Goal: Information Seeking & Learning: Learn about a topic

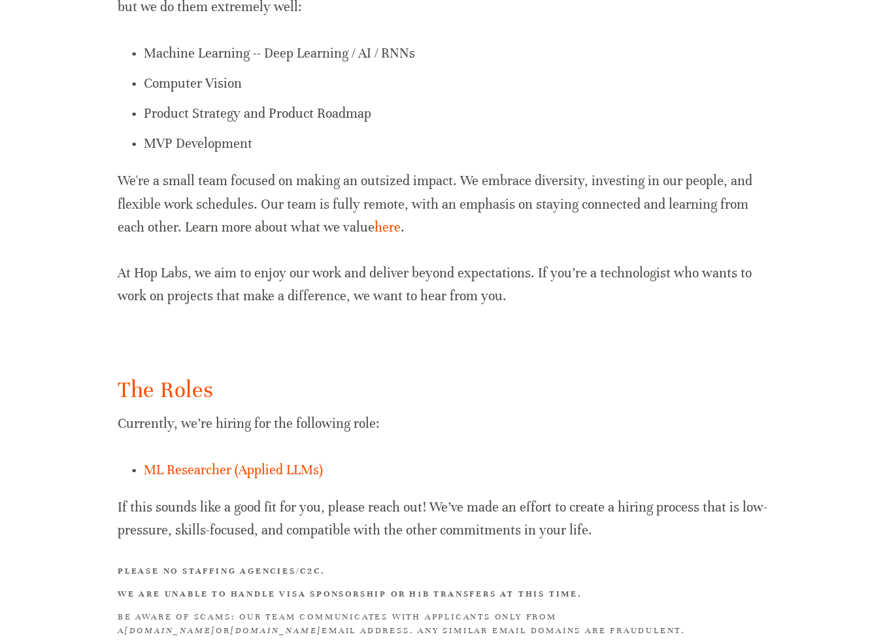
scroll to position [696, 0]
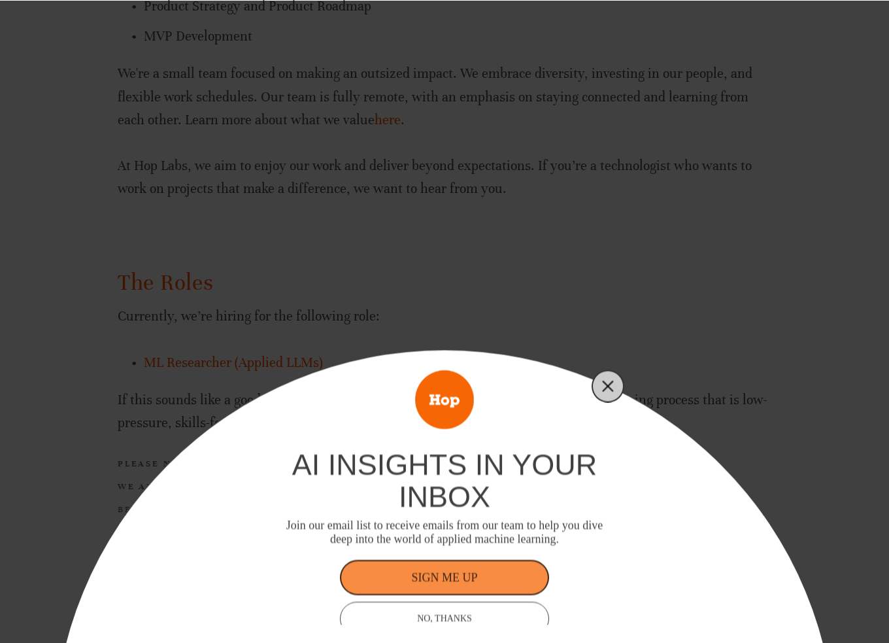
click at [600, 387] on button "Close" at bounding box center [608, 386] width 18 height 18
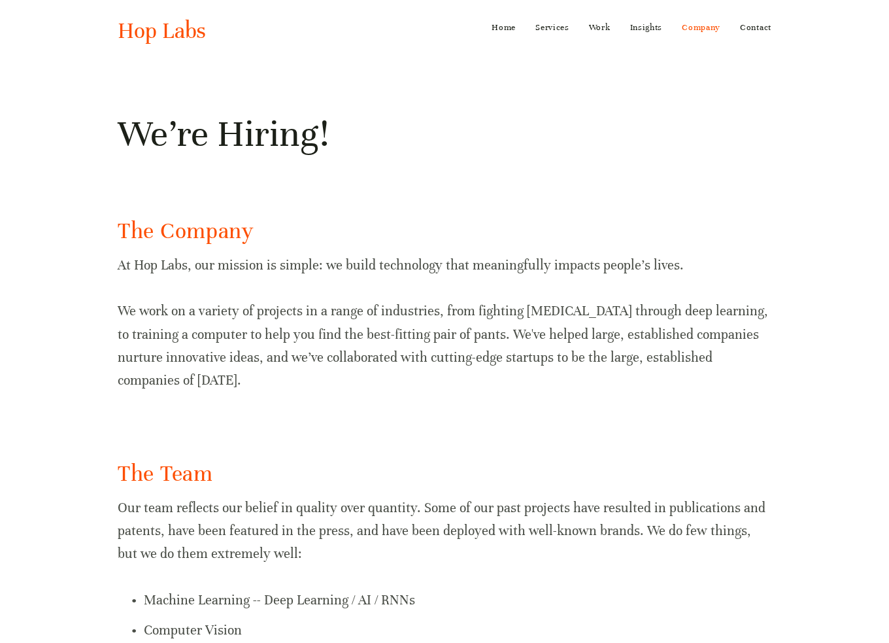
scroll to position [0, 0]
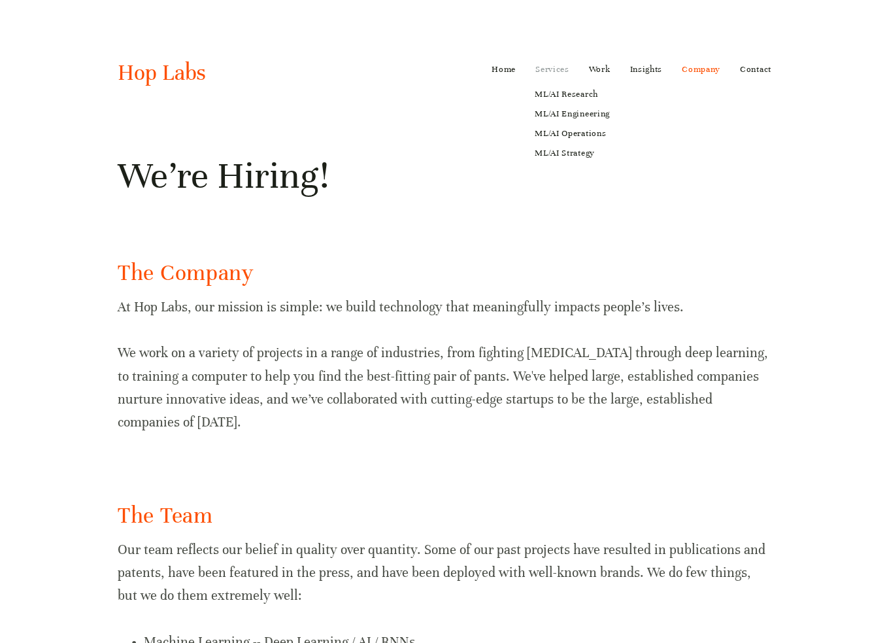
click at [554, 67] on link "Services" at bounding box center [553, 69] width 34 height 21
click at [560, 92] on link "ML/AI Research" at bounding box center [573, 94] width 94 height 20
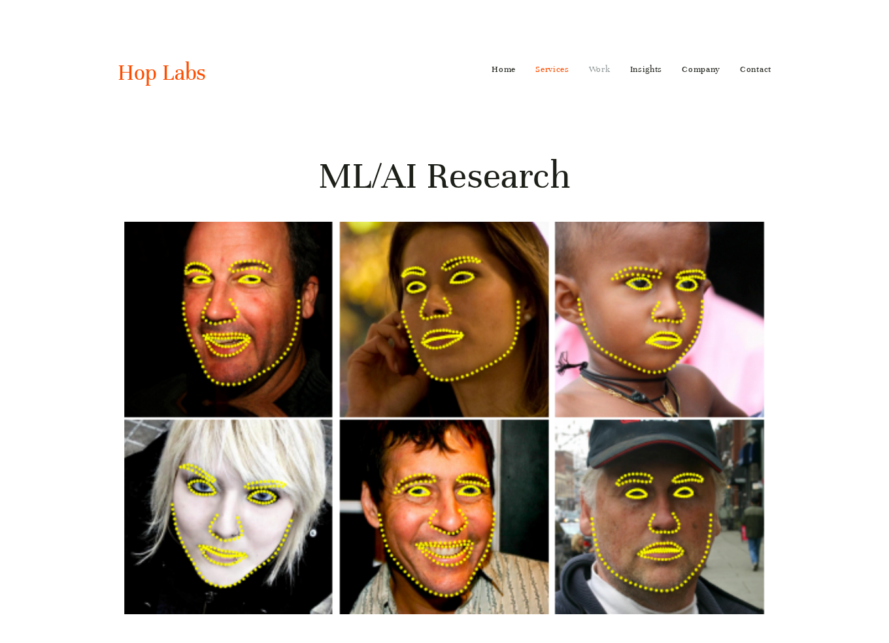
click at [602, 69] on link "Work" at bounding box center [600, 69] width 22 height 21
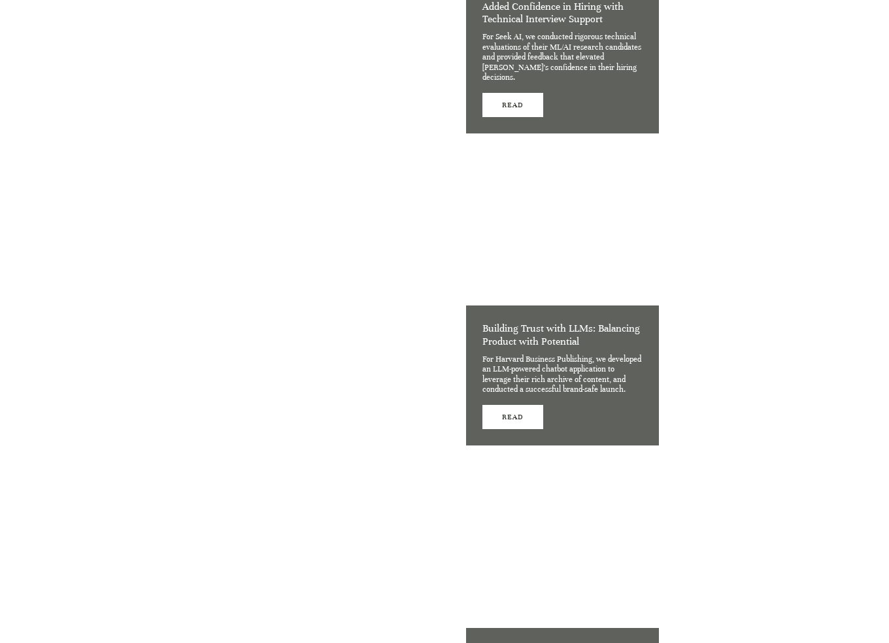
scroll to position [1504, 0]
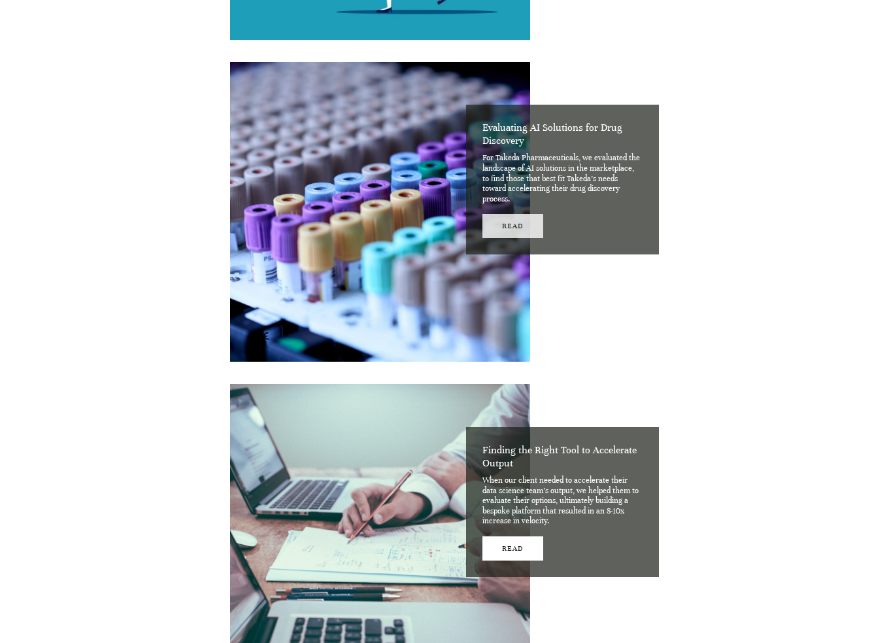
click at [500, 232] on link "Read" at bounding box center [513, 226] width 61 height 24
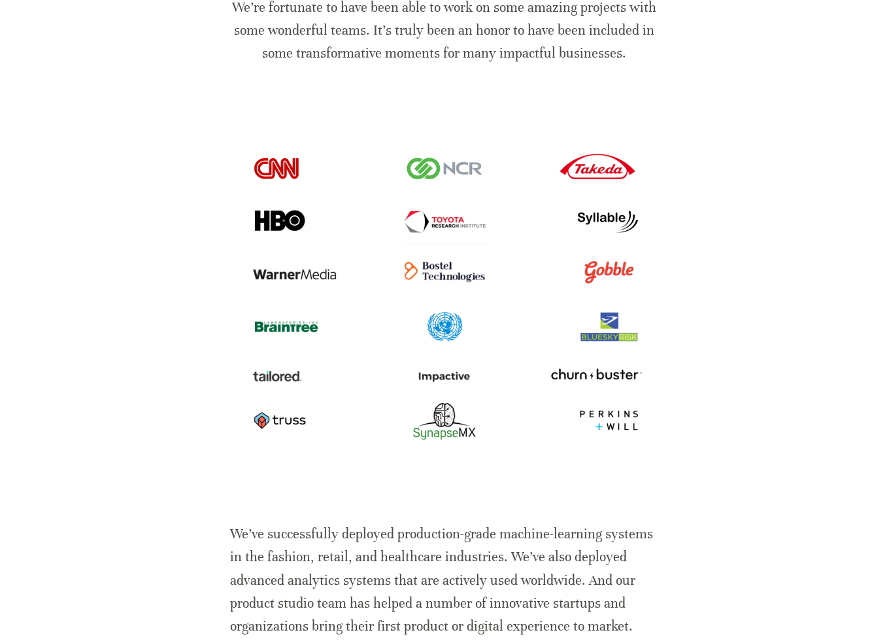
scroll to position [0, 0]
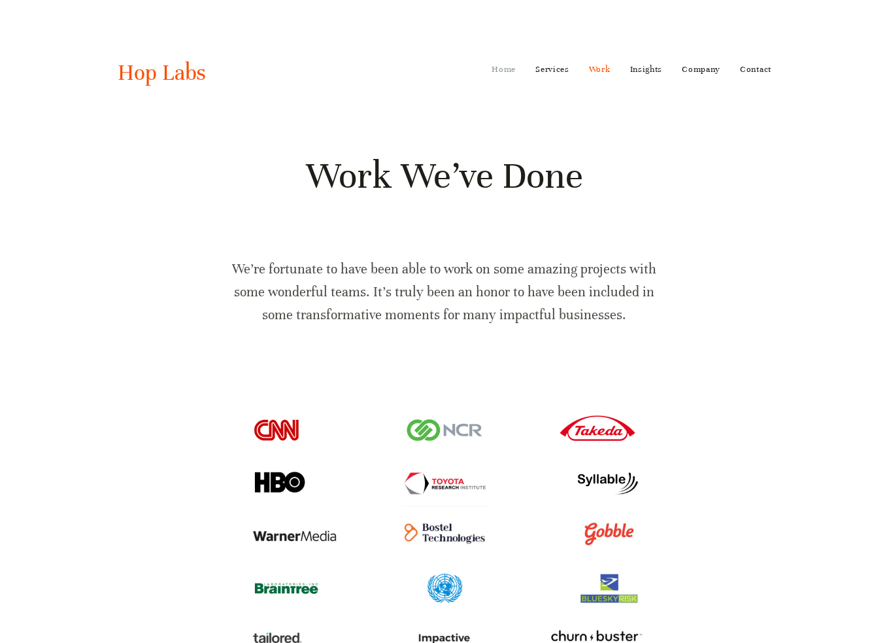
drag, startPoint x: 505, startPoint y: 65, endPoint x: 513, endPoint y: 72, distance: 10.2
click at [505, 65] on link "Home" at bounding box center [504, 69] width 24 height 21
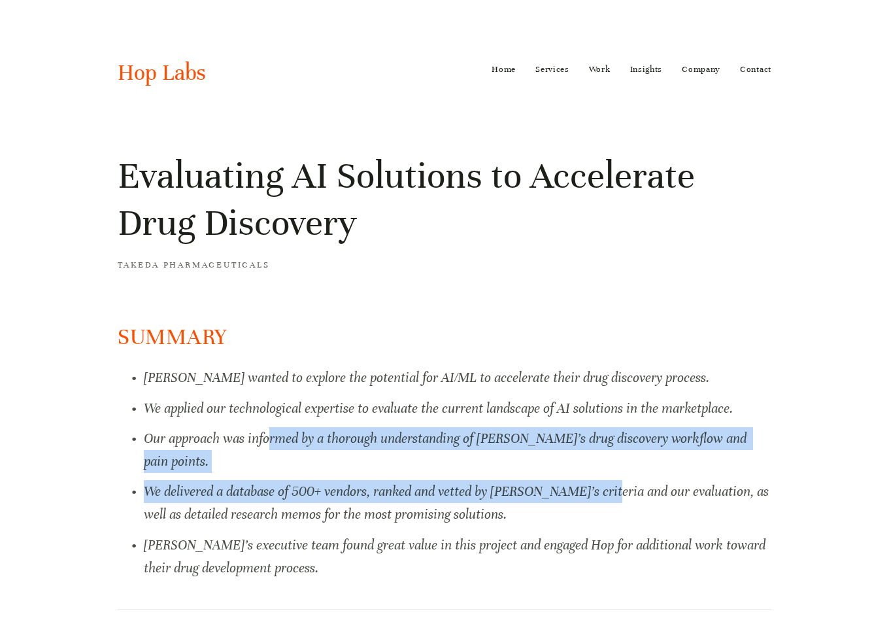
drag, startPoint x: 282, startPoint y: 441, endPoint x: 691, endPoint y: 453, distance: 408.2
click at [651, 453] on ul "Takeda wanted to explore the potential for AI/ML to accelerate their drug disco…" at bounding box center [445, 472] width 654 height 213
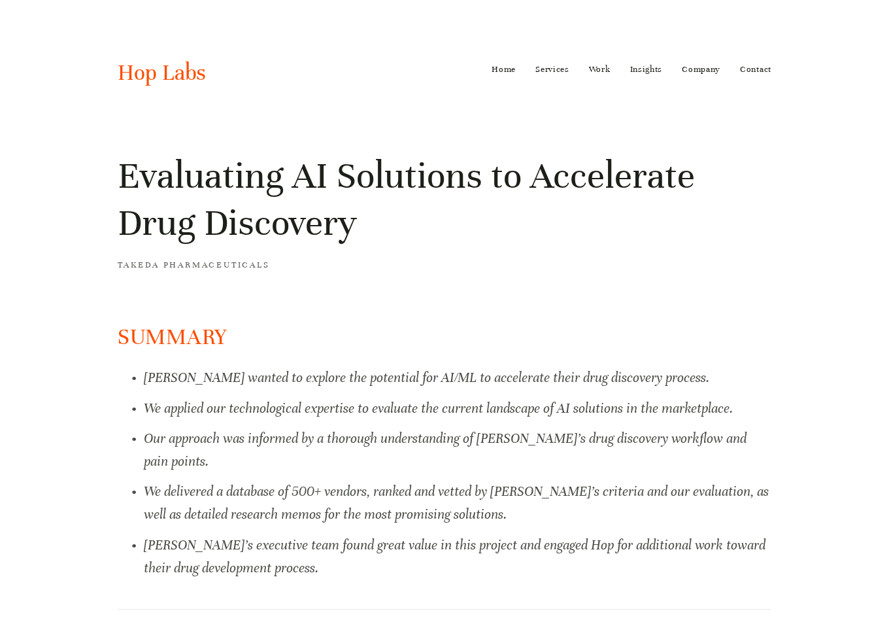
click at [760, 481] on p "We delivered a database of 500+ vendors, ranked and vetted by Takeda’s criteria…" at bounding box center [458, 503] width 628 height 46
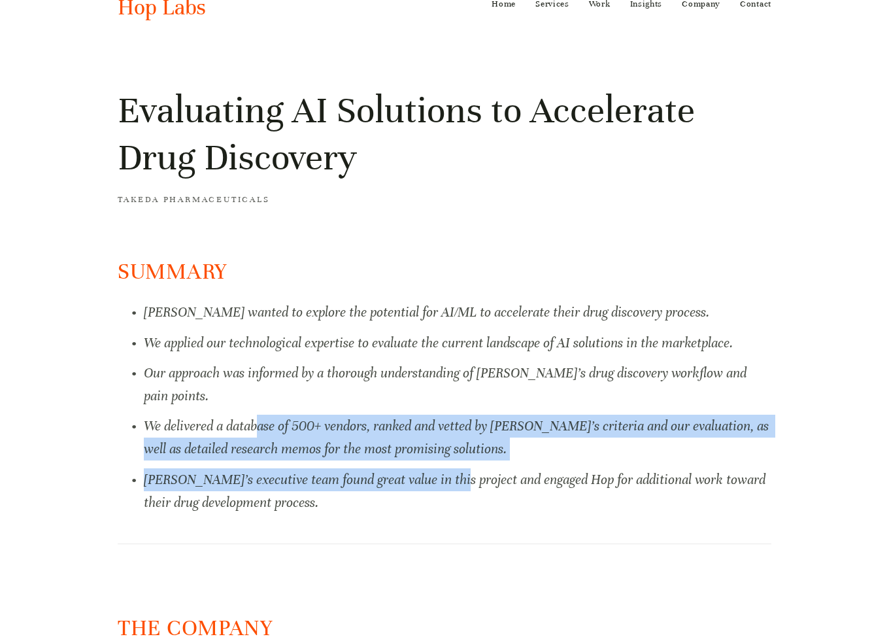
drag, startPoint x: 345, startPoint y: 417, endPoint x: 519, endPoint y: 454, distance: 177.7
click at [445, 439] on ul "Takeda wanted to explore the potential for AI/ML to accelerate their drug disco…" at bounding box center [445, 407] width 654 height 213
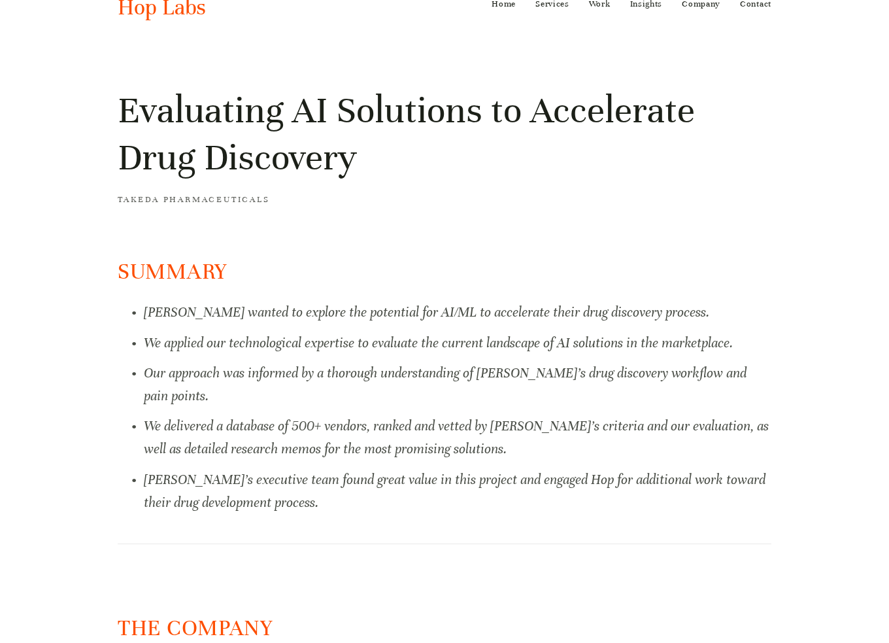
click at [630, 471] on em "Takeda’s executive team found great value in this project and engaged Hop for a…" at bounding box center [456, 490] width 625 height 39
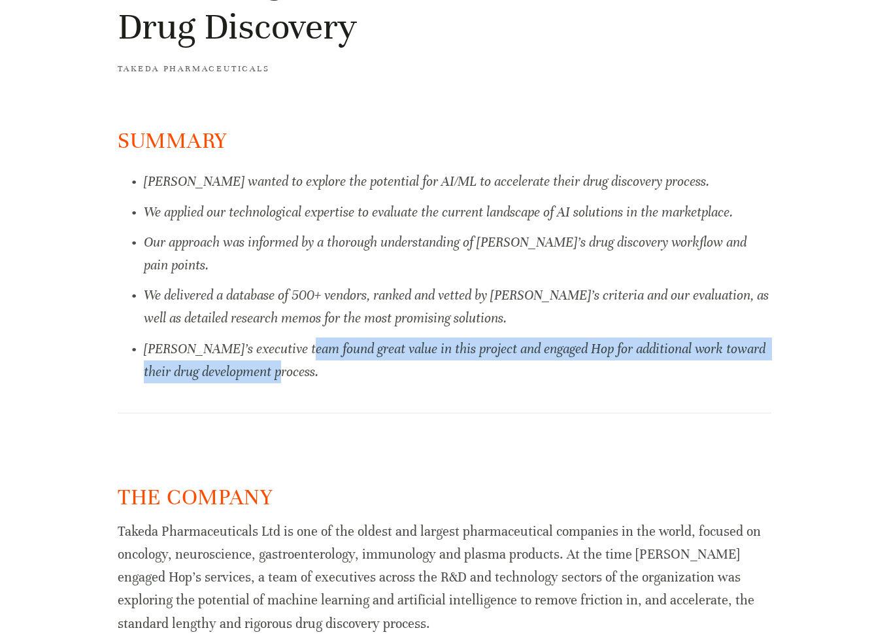
drag, startPoint x: 337, startPoint y: 326, endPoint x: 560, endPoint y: 358, distance: 226.0
click at [526, 345] on p "Takeda’s executive team found great value in this project and engaged Hop for a…" at bounding box center [458, 360] width 628 height 46
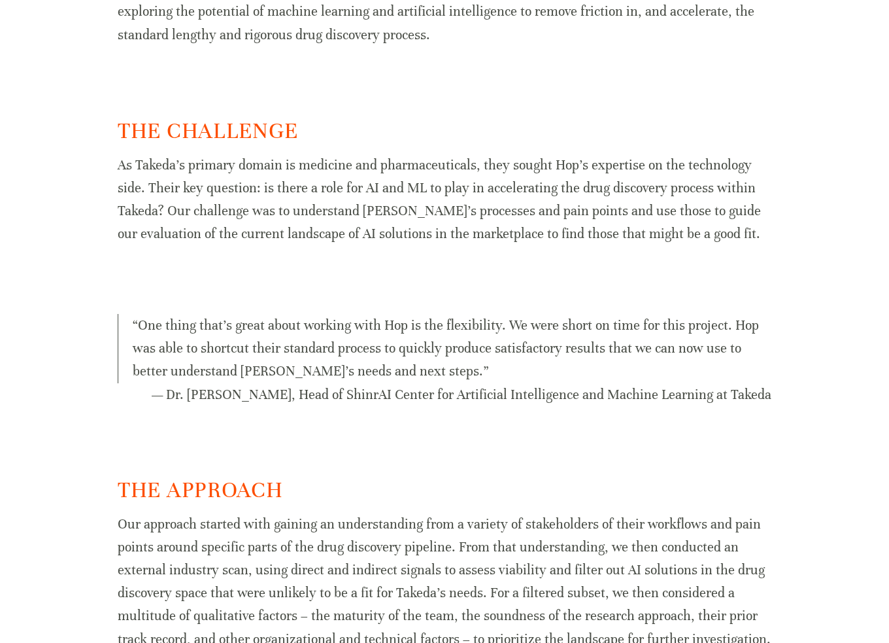
scroll to position [915, 0]
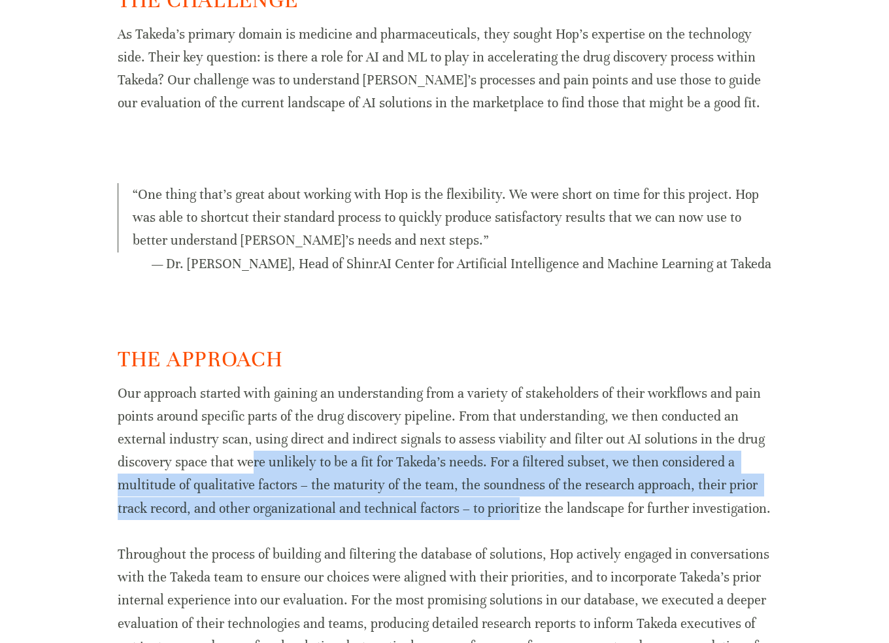
drag, startPoint x: 499, startPoint y: 479, endPoint x: 585, endPoint y: 494, distance: 87.5
click at [545, 487] on p "Our approach started with gaining an understanding from a variety of stakeholde…" at bounding box center [445, 451] width 654 height 138
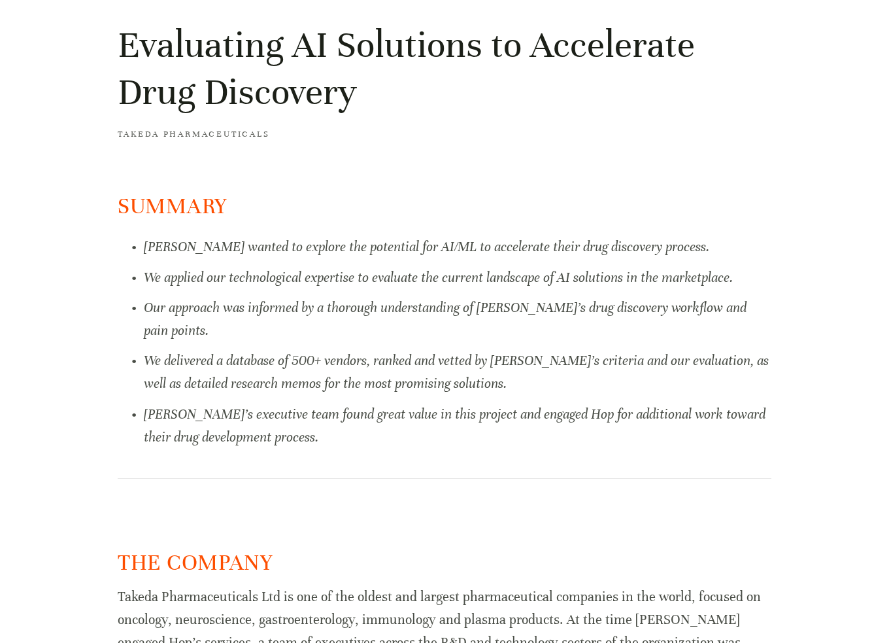
scroll to position [0, 0]
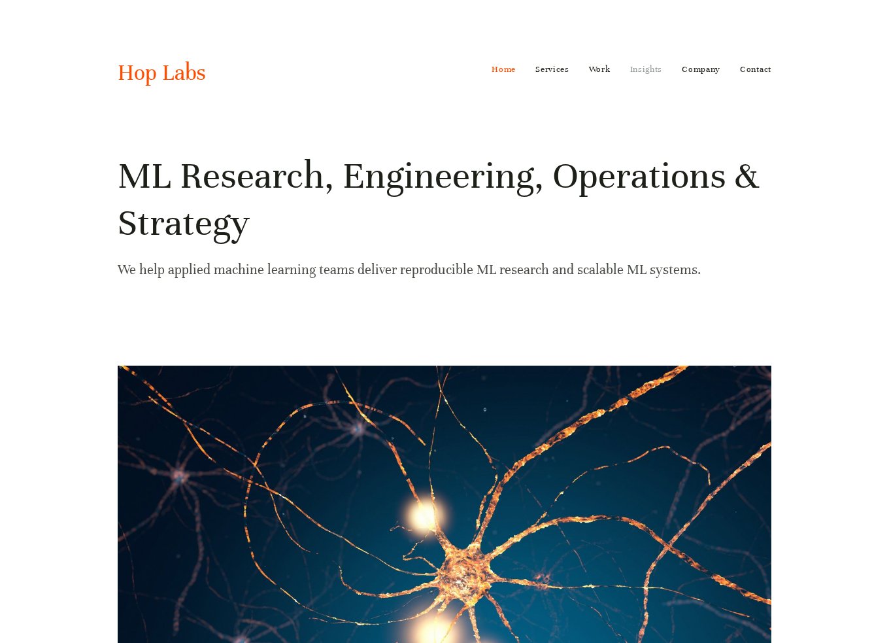
click at [656, 62] on link "Insights" at bounding box center [646, 69] width 33 height 21
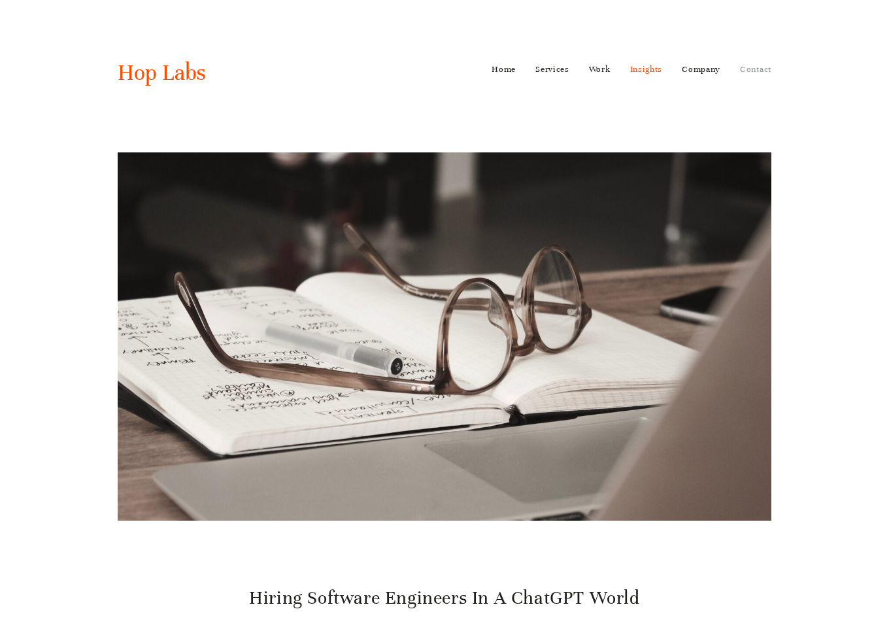
click at [769, 70] on link "Contact" at bounding box center [755, 69] width 31 height 21
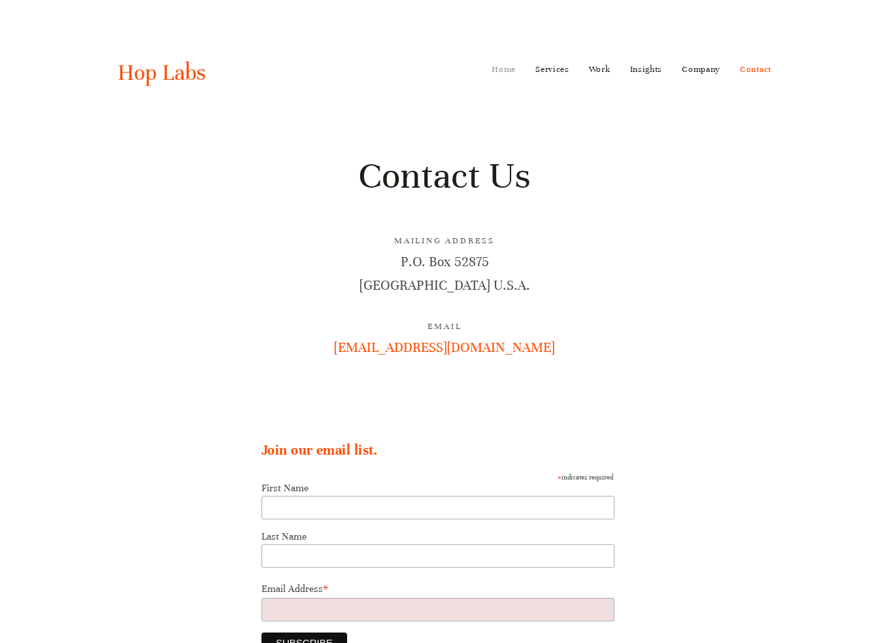
click at [502, 73] on link "Home" at bounding box center [504, 69] width 24 height 21
